Goal: Information Seeking & Learning: Learn about a topic

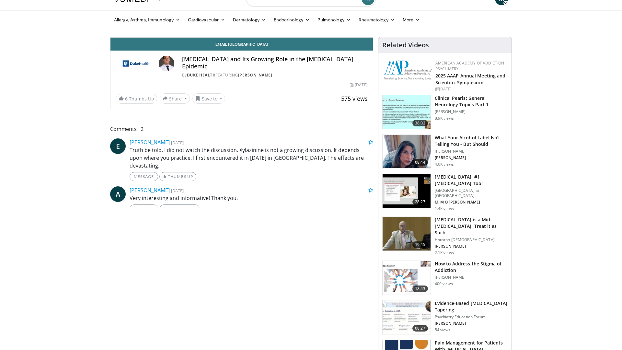
click at [251, 46] on icon "Video Player" at bounding box center [242, 37] width 18 height 18
click at [160, 46] on icon "Video Player" at bounding box center [169, 37] width 18 height 18
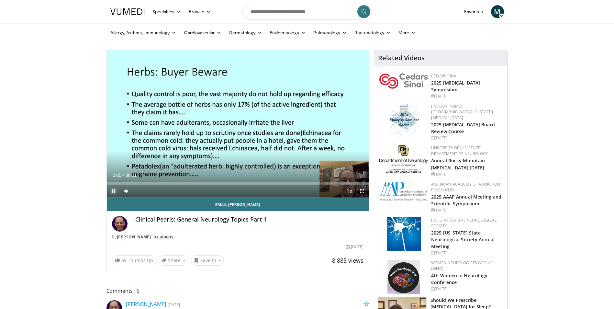
click at [114, 191] on span "Video Player" at bounding box center [113, 191] width 13 height 13
click at [310, 10] on input "Search topics, interventions" at bounding box center [308, 12] width 130 height 16
type input "****"
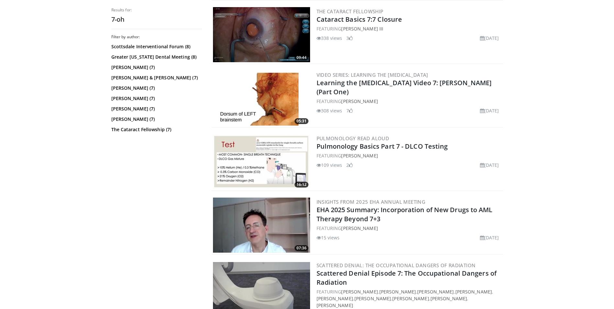
scroll to position [241, 0]
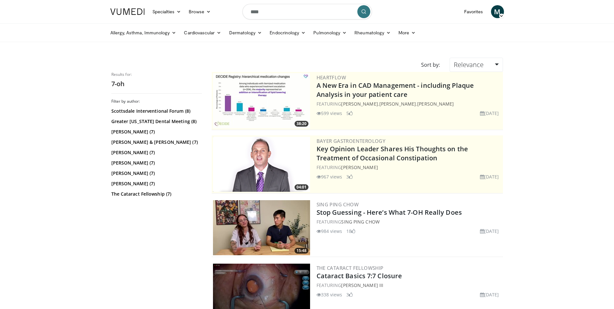
scroll to position [241, 0]
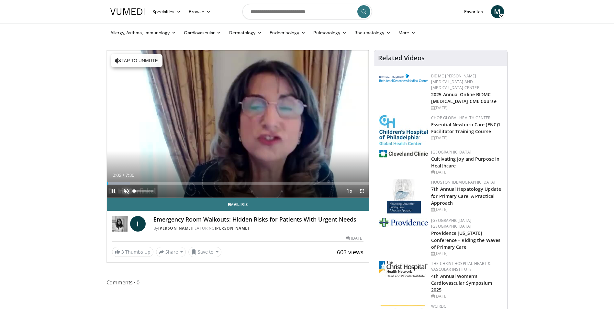
click at [127, 191] on span "Video Player" at bounding box center [126, 191] width 13 height 13
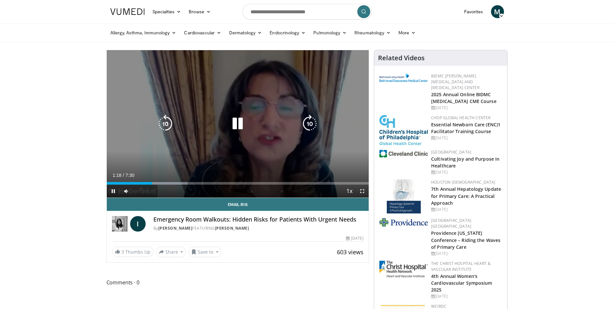
click at [239, 125] on icon "Video Player" at bounding box center [238, 124] width 18 height 18
click at [234, 124] on icon "Video Player" at bounding box center [238, 124] width 18 height 18
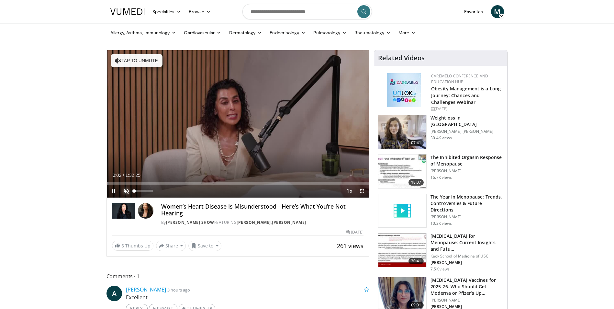
click at [126, 190] on span "Video Player" at bounding box center [126, 191] width 13 height 13
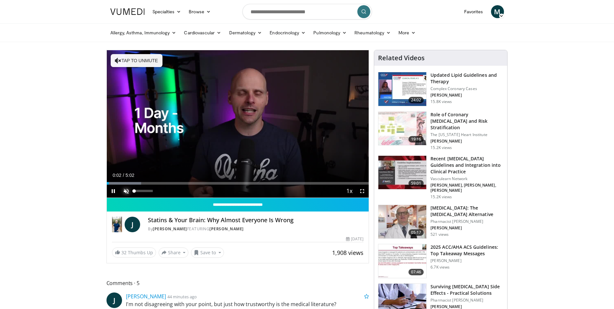
click at [125, 190] on span "Video Player" at bounding box center [126, 191] width 13 height 13
drag, startPoint x: 113, startPoint y: 182, endPoint x: 105, endPoint y: 180, distance: 8.7
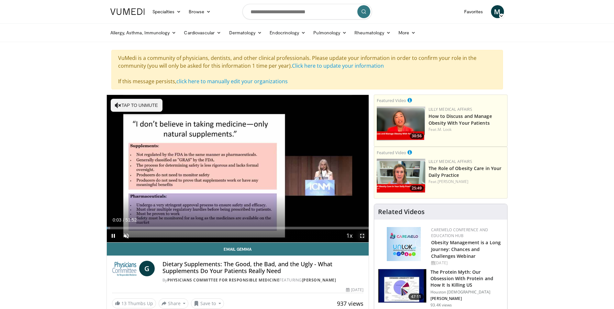
click at [365, 236] on span "Video Player" at bounding box center [362, 235] width 13 height 13
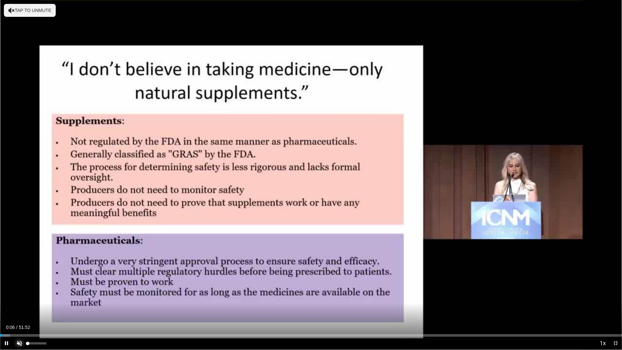
click at [17, 309] on span "Video Player" at bounding box center [19, 343] width 13 height 13
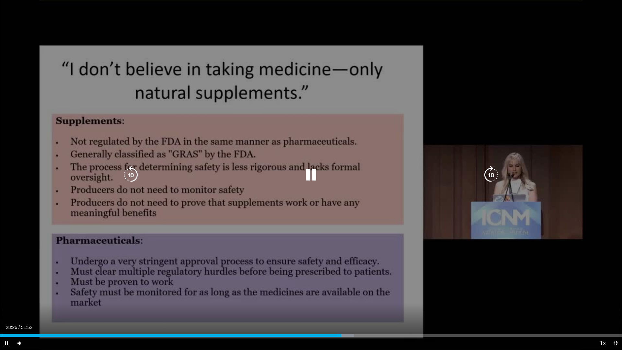
click at [313, 175] on icon "Video Player" at bounding box center [311, 175] width 18 height 18
click at [494, 49] on div "10 seconds Tap to unmute" at bounding box center [311, 174] width 622 height 349
click at [309, 176] on icon "Video Player" at bounding box center [311, 175] width 18 height 18
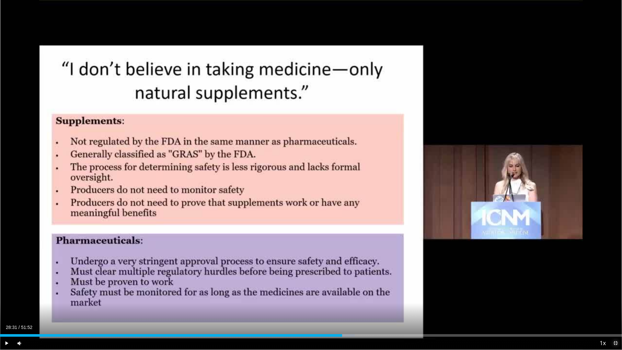
click at [614, 309] on span "Video Player" at bounding box center [615, 343] width 13 height 13
